Goal: Find specific page/section: Find specific page/section

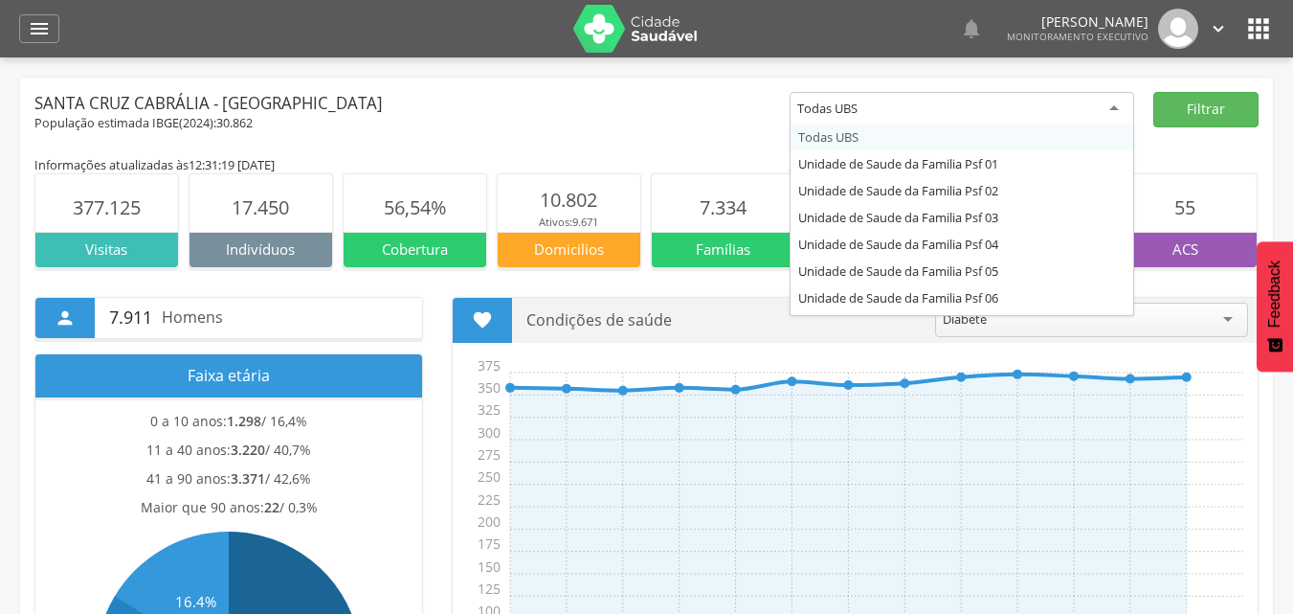
click at [1112, 107] on div "Todas UBS" at bounding box center [962, 109] width 345 height 34
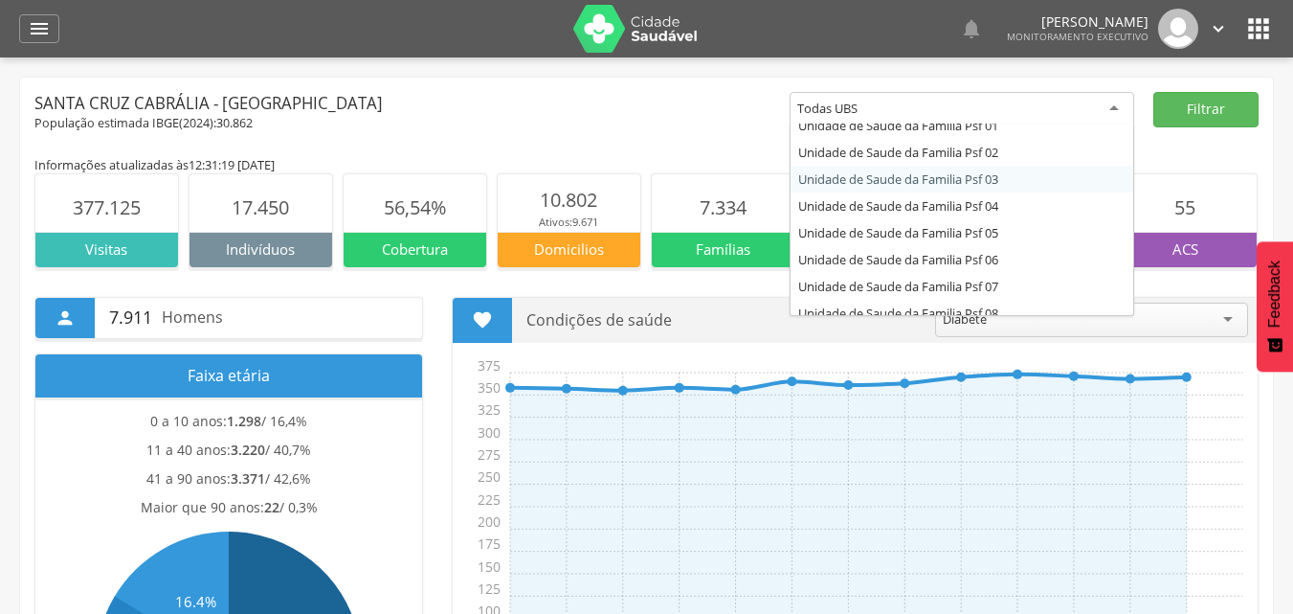
scroll to position [77, 0]
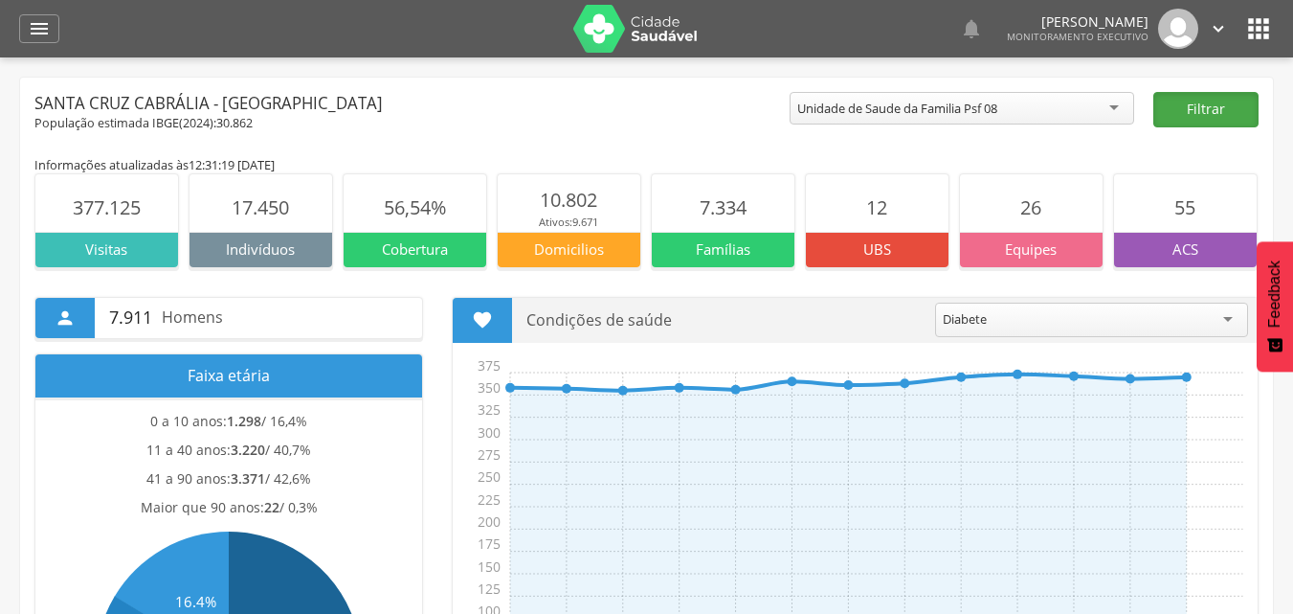
click at [1236, 105] on button "Filtrar" at bounding box center [1205, 109] width 105 height 35
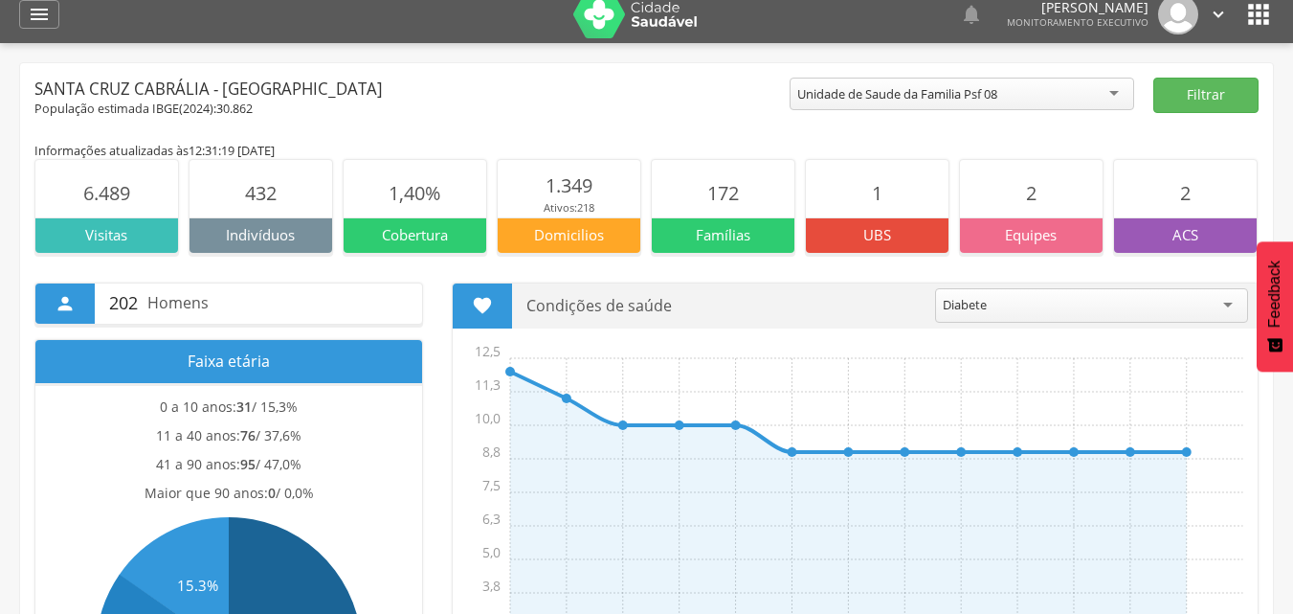
scroll to position [0, 0]
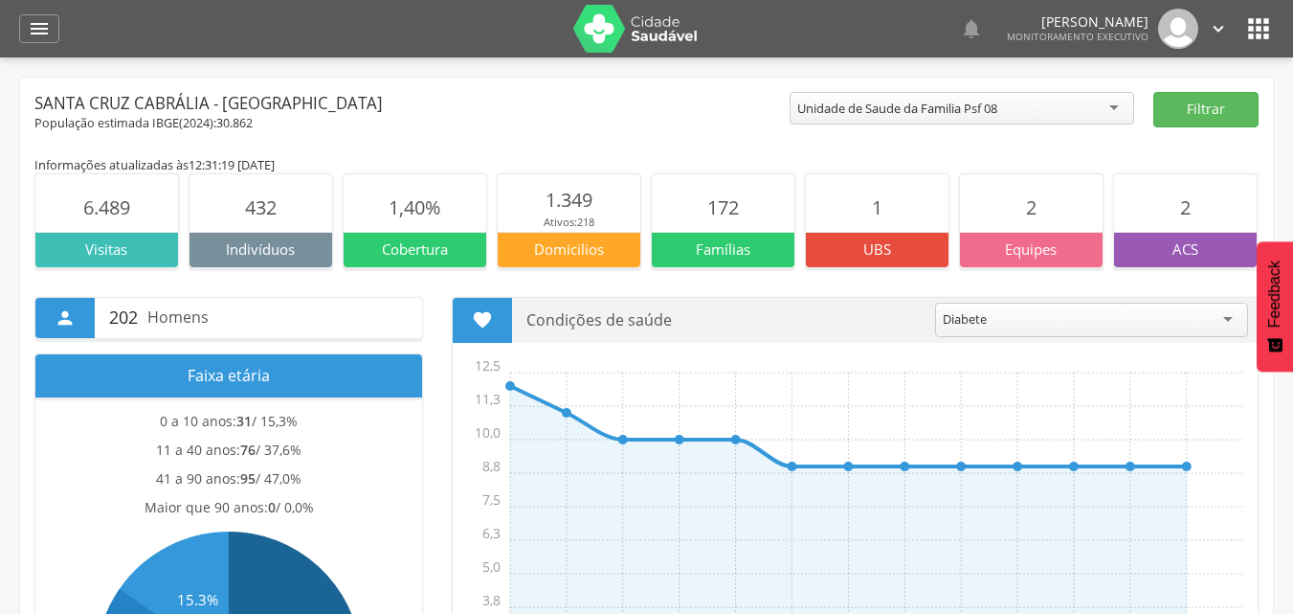
click at [891, 257] on p "UBS" at bounding box center [877, 249] width 143 height 20
click at [44, 32] on icon "" at bounding box center [39, 28] width 23 height 23
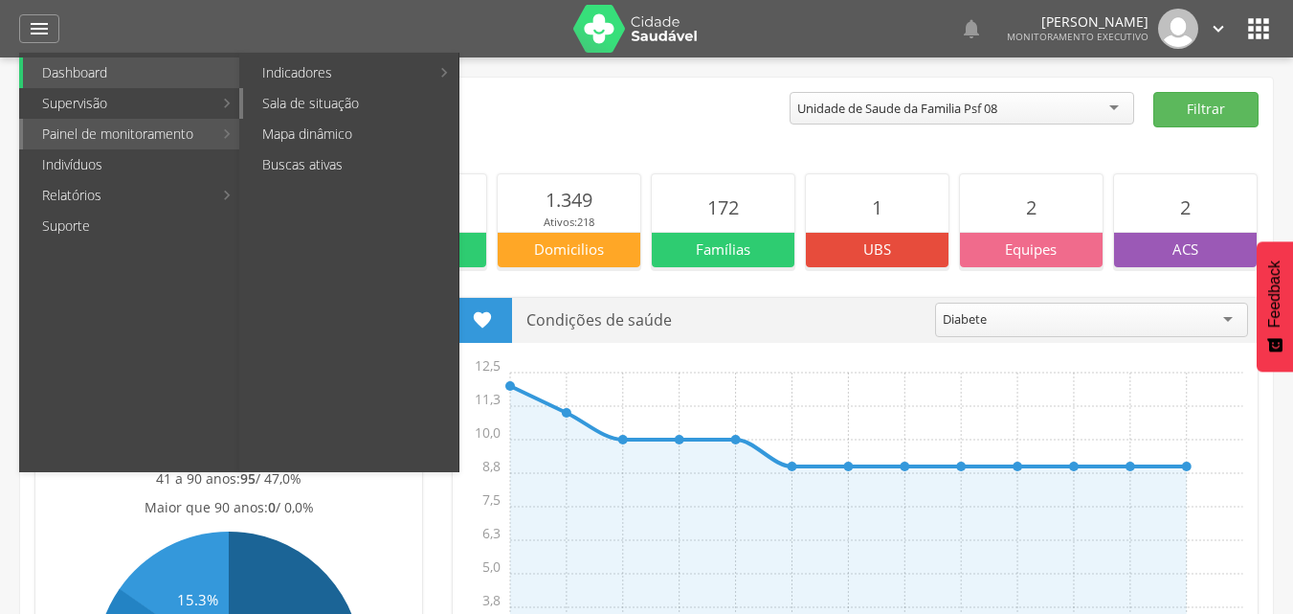
click at [304, 107] on link "Sala de situação" at bounding box center [350, 103] width 215 height 31
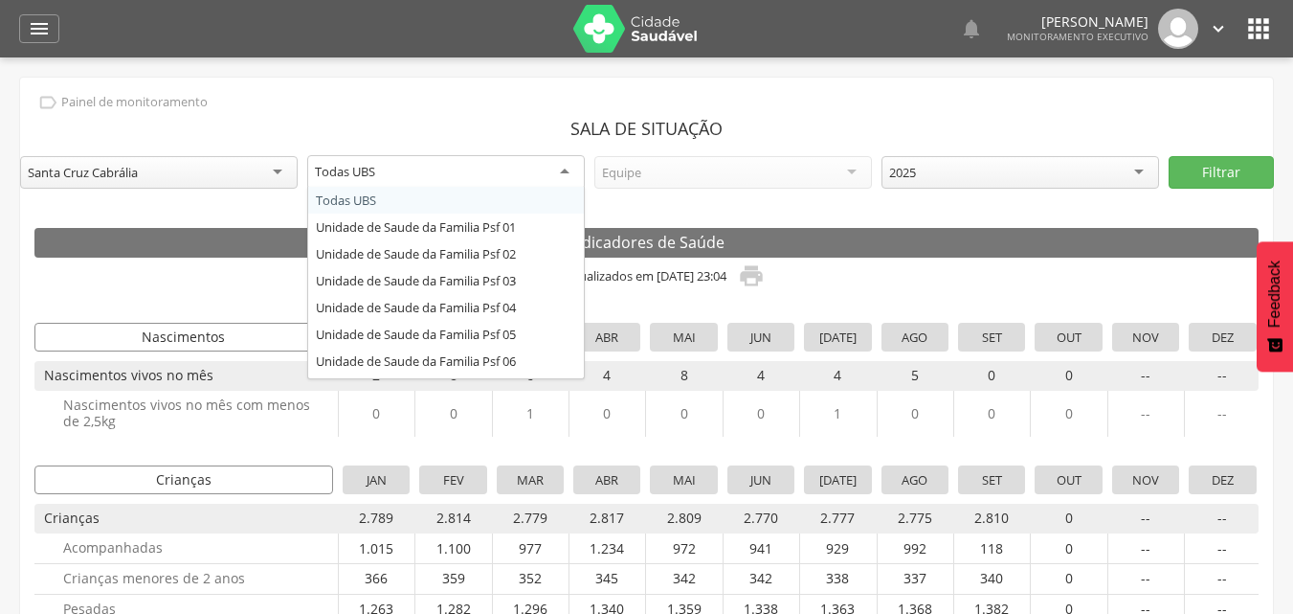
click at [568, 169] on div "Todas UBS" at bounding box center [446, 172] width 278 height 34
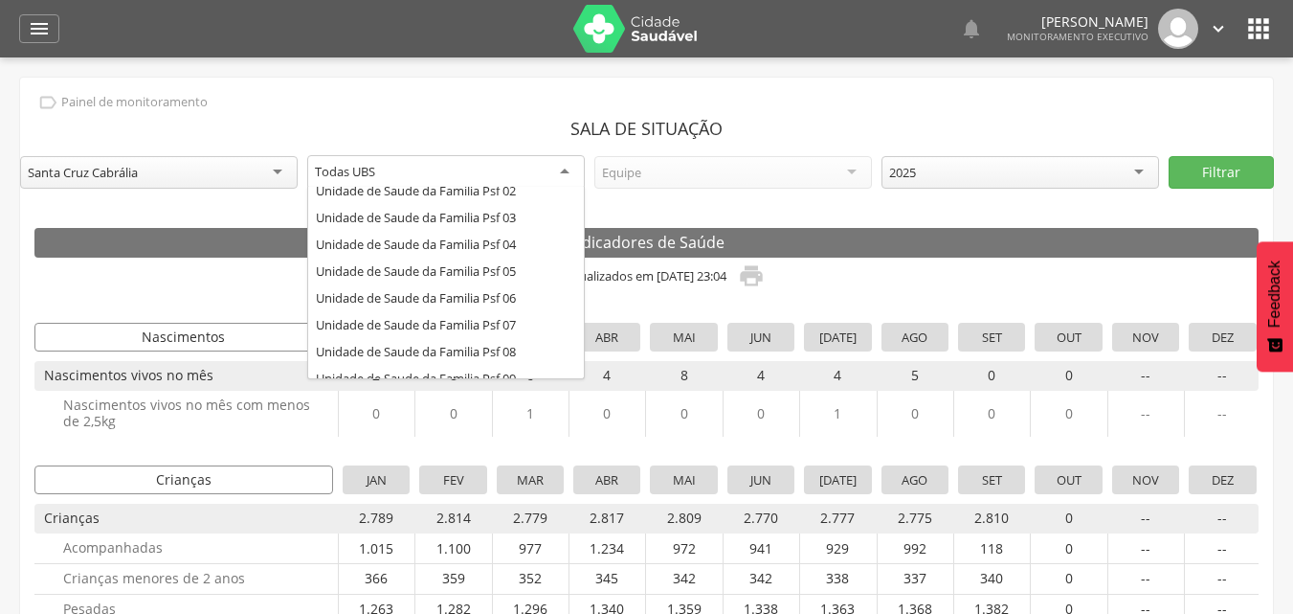
scroll to position [77, 0]
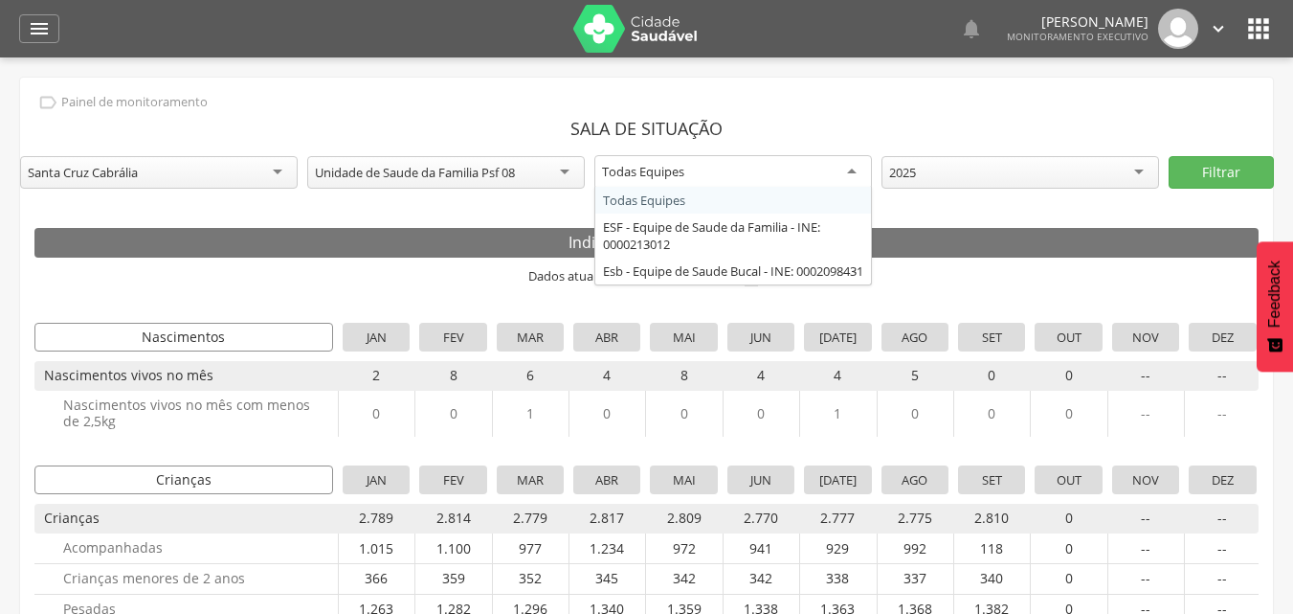
click at [846, 167] on div "Todas Equipes" at bounding box center [733, 172] width 278 height 34
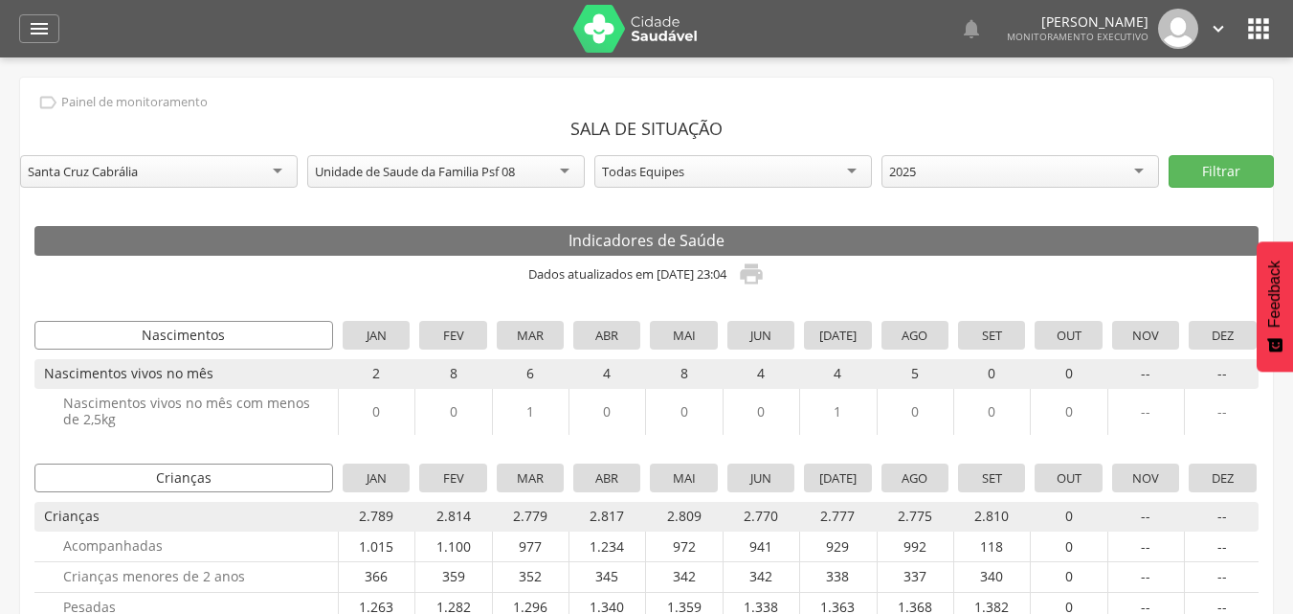
click at [846, 167] on div "Todas Equipes" at bounding box center [733, 171] width 278 height 33
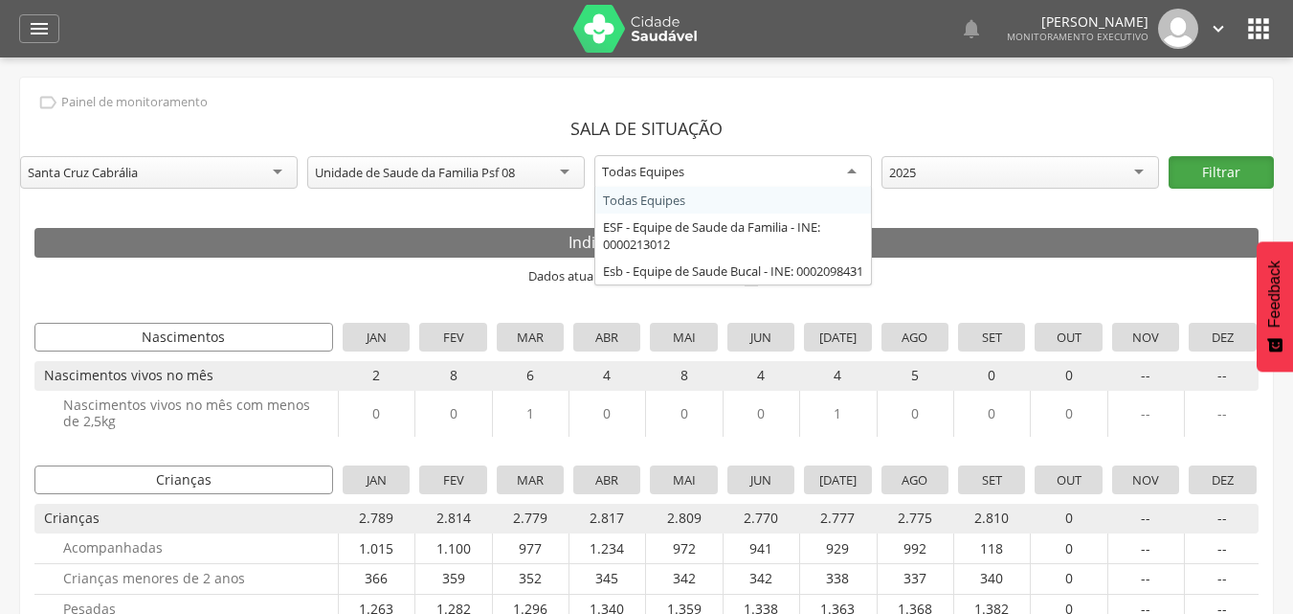
click at [1221, 165] on button "Filtrar" at bounding box center [1221, 172] width 105 height 33
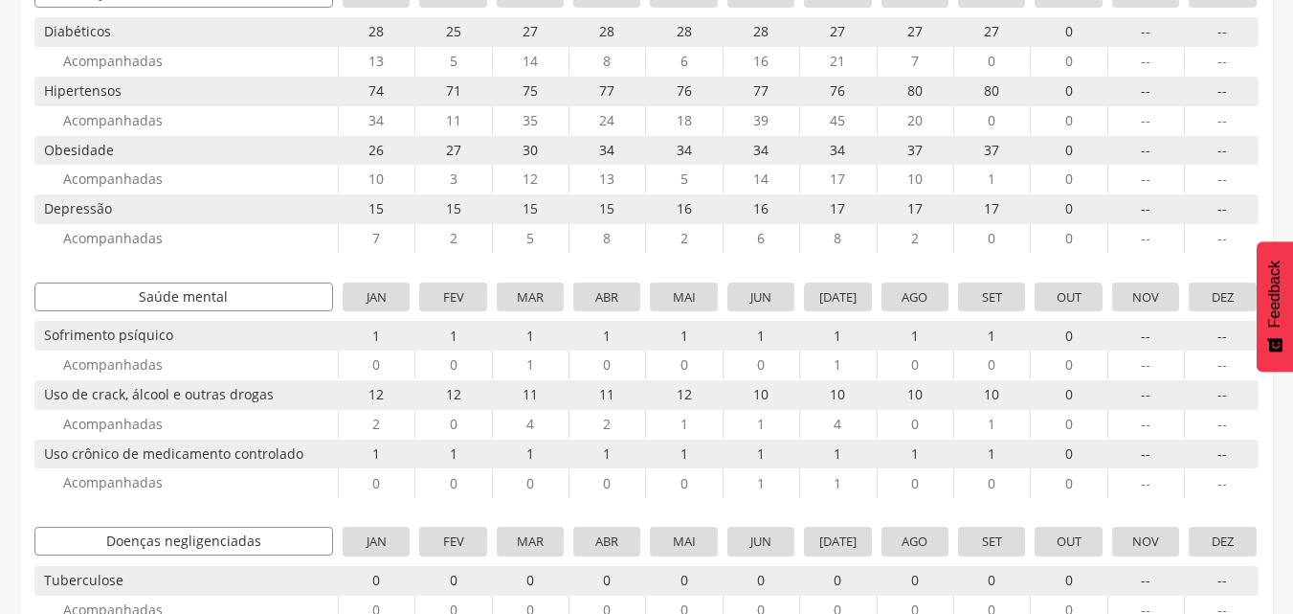
scroll to position [941, 0]
